Goal: Register for event/course

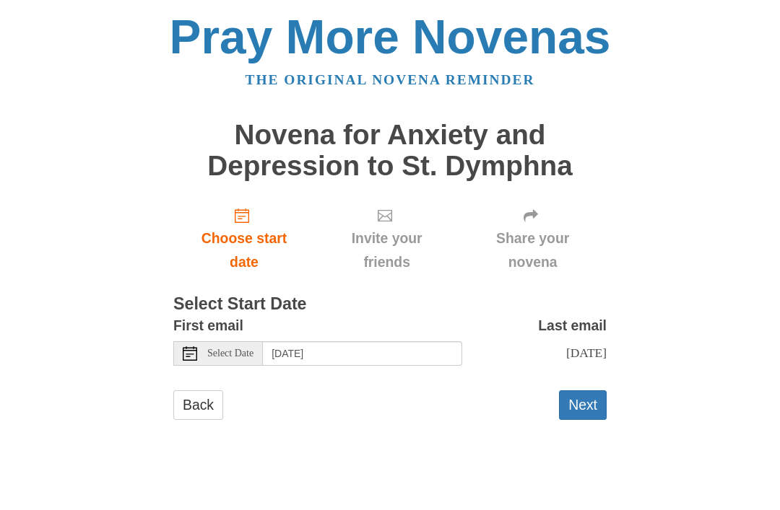
click at [243, 349] on span "Select Date" at bounding box center [230, 354] width 46 height 10
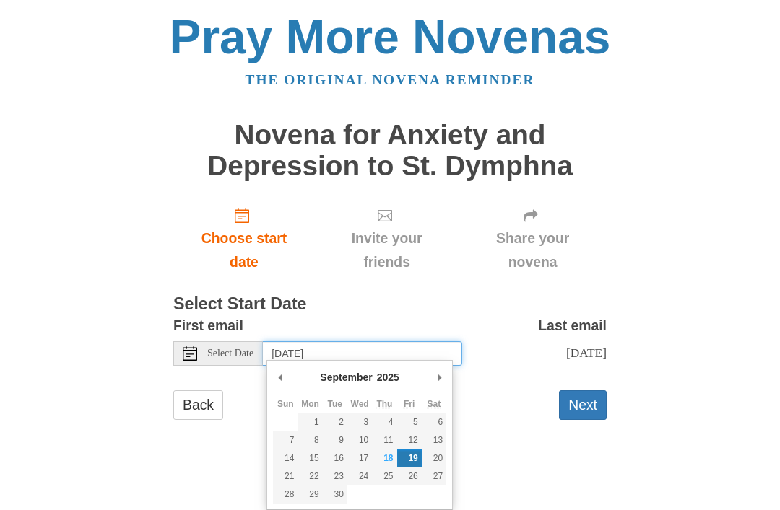
type input "[DATE]"
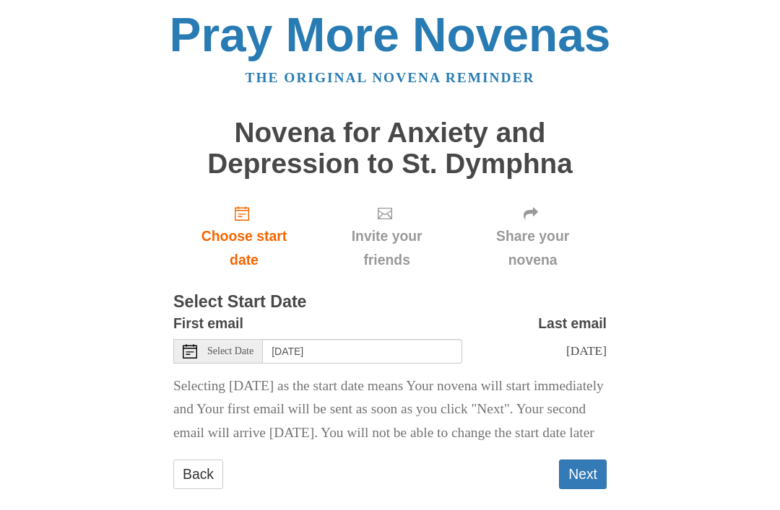
scroll to position [4, 0]
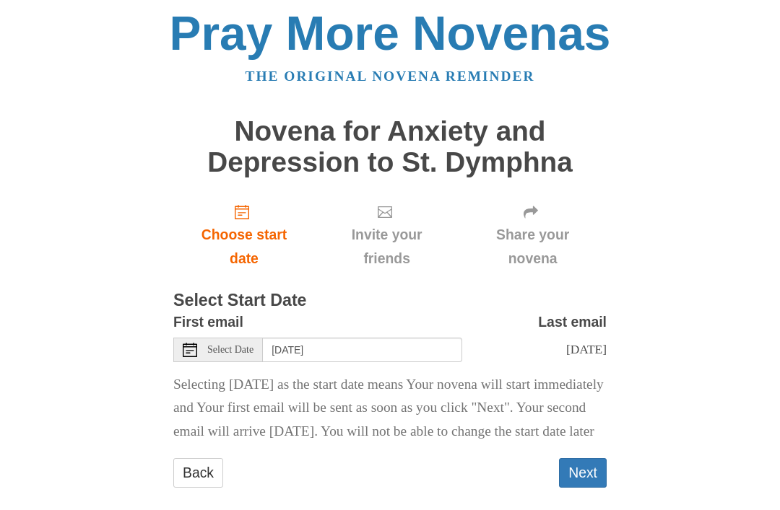
click at [588, 488] on button "Next" at bounding box center [583, 473] width 48 height 30
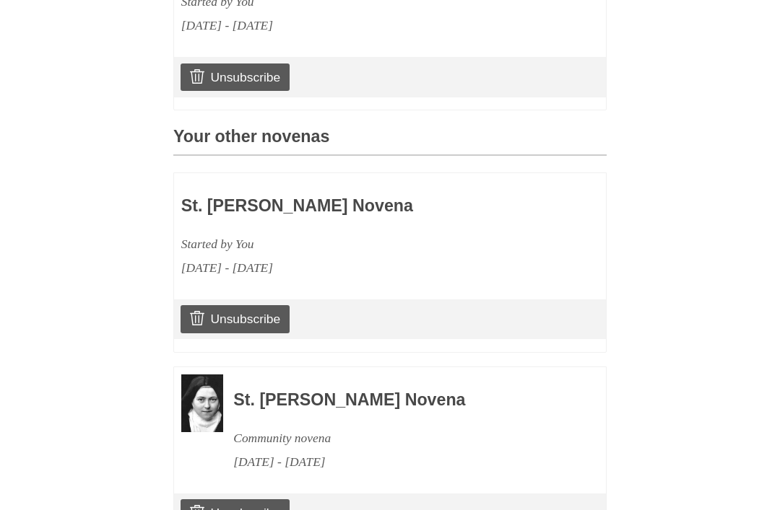
scroll to position [629, 0]
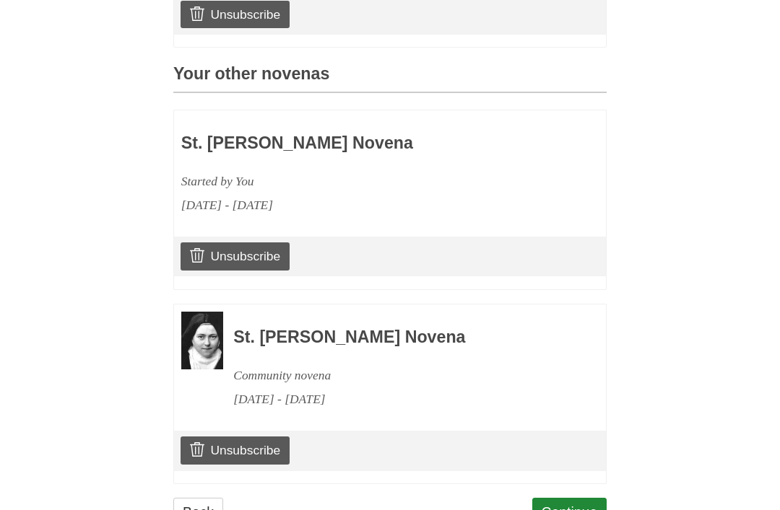
click at [578, 498] on link "Continue" at bounding box center [569, 513] width 75 height 30
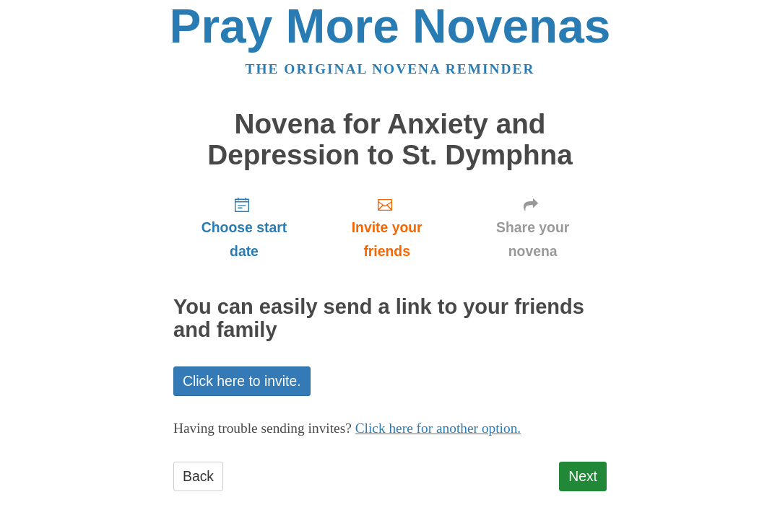
scroll to position [28, 0]
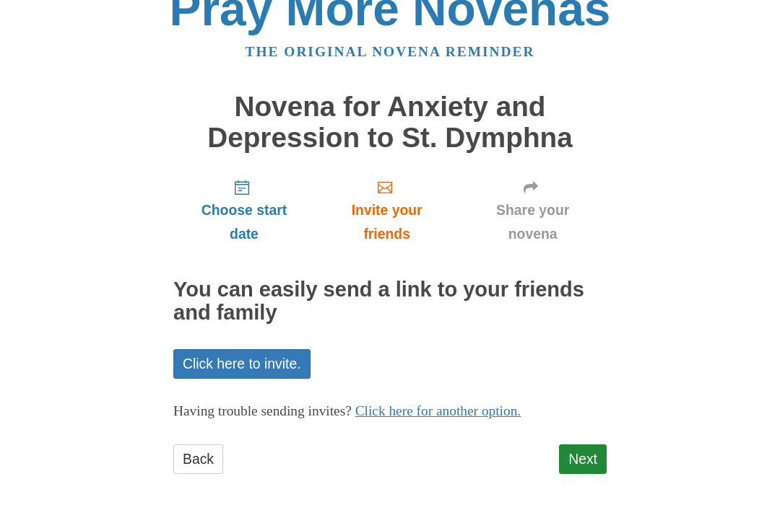
click at [585, 456] on link "Next" at bounding box center [583, 460] width 48 height 30
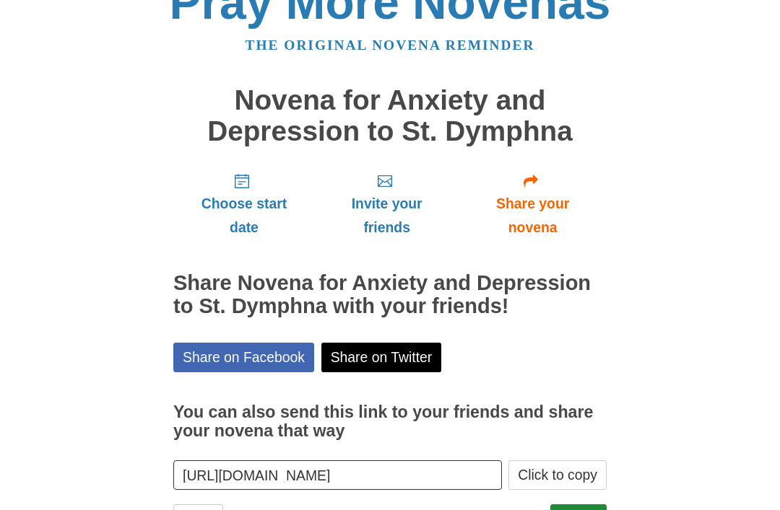
scroll to position [48, 0]
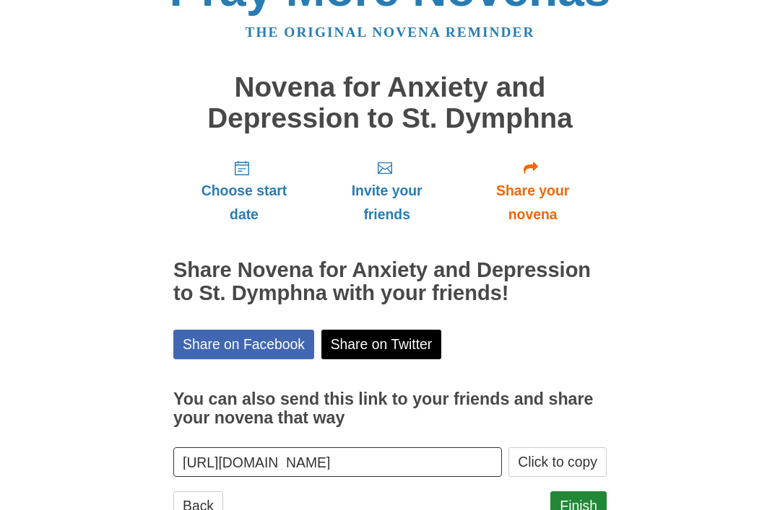
click at [580, 501] on link "Finish" at bounding box center [578, 507] width 56 height 30
